Goal: Task Accomplishment & Management: Use online tool/utility

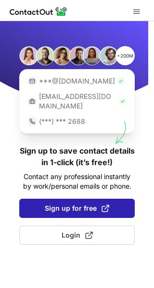
click at [75, 204] on span "Sign up for free" at bounding box center [77, 209] width 64 height 10
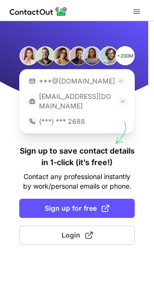
click at [60, 258] on div "+200M ***@gmail.com ***@company.com (***) *** 2688 Sign up to save contact deta…" at bounding box center [77, 154] width 154 height 267
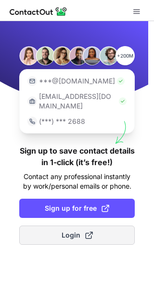
click at [74, 226] on button "Login" at bounding box center [76, 235] width 115 height 19
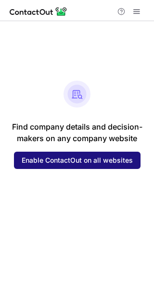
click at [50, 154] on button "Enable ContactOut on all websites" at bounding box center [77, 160] width 126 height 17
